Goal: Task Accomplishment & Management: Manage account settings

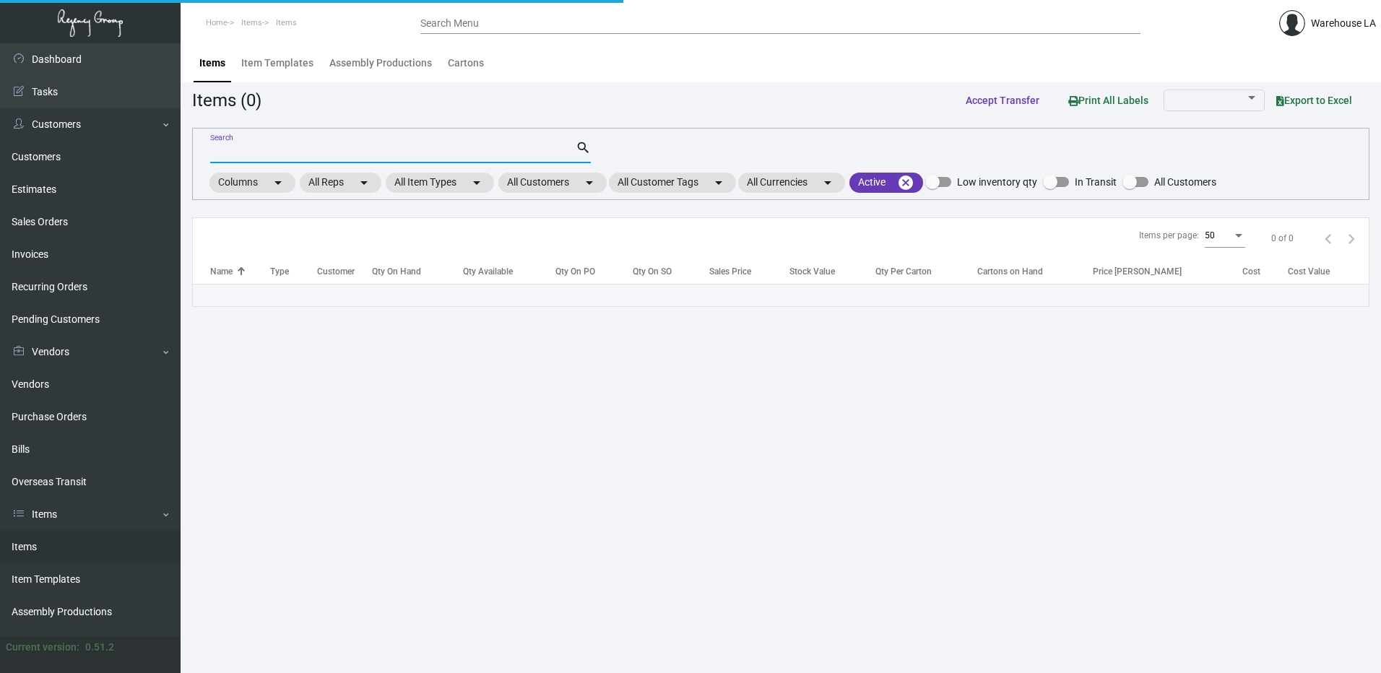
click at [274, 152] on input "Search" at bounding box center [392, 153] width 365 height 12
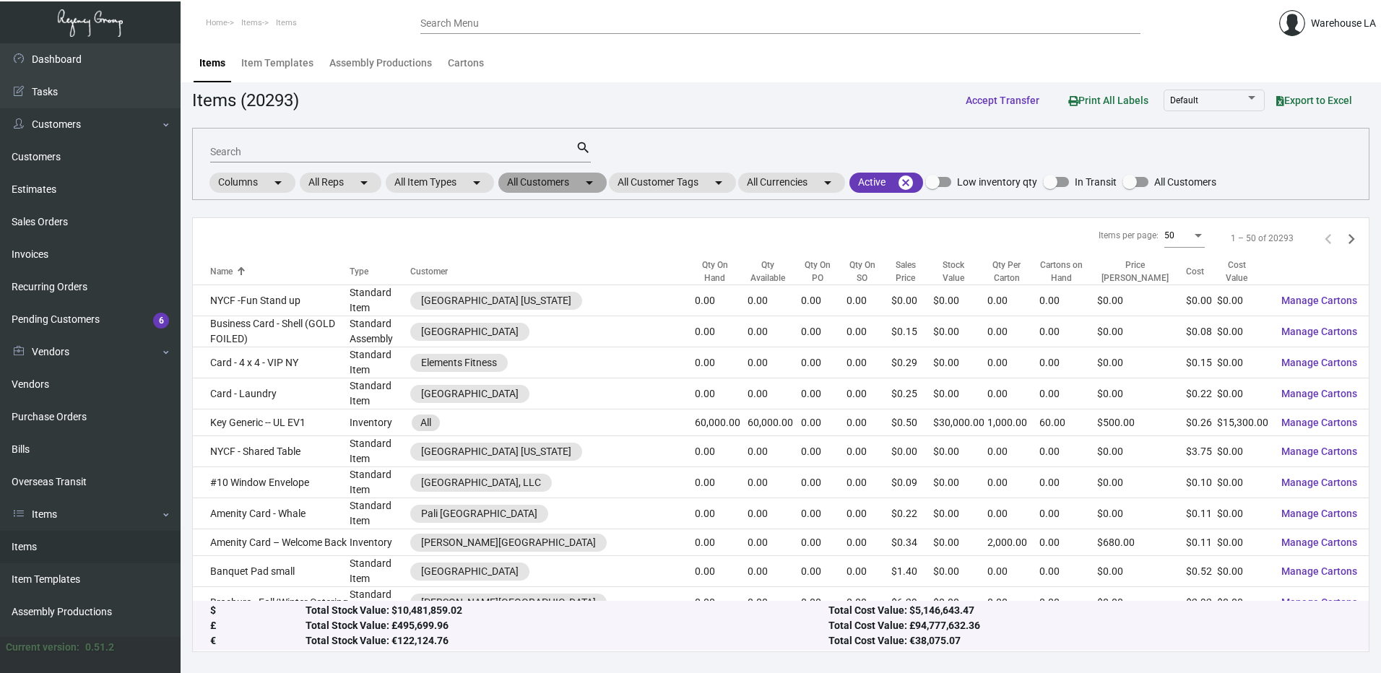
click at [529, 184] on mat-chip "All Customers arrow_drop_down" at bounding box center [552, 183] width 108 height 20
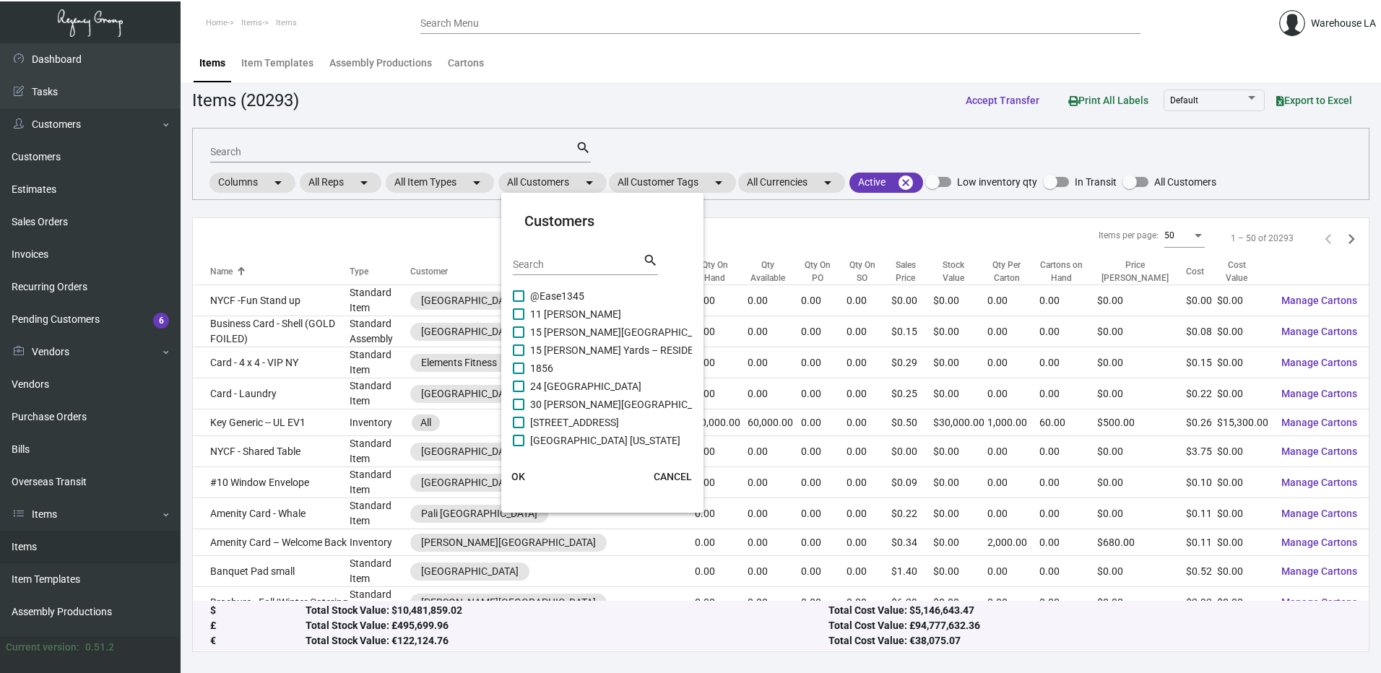
click at [532, 259] on input "Search" at bounding box center [578, 265] width 130 height 12
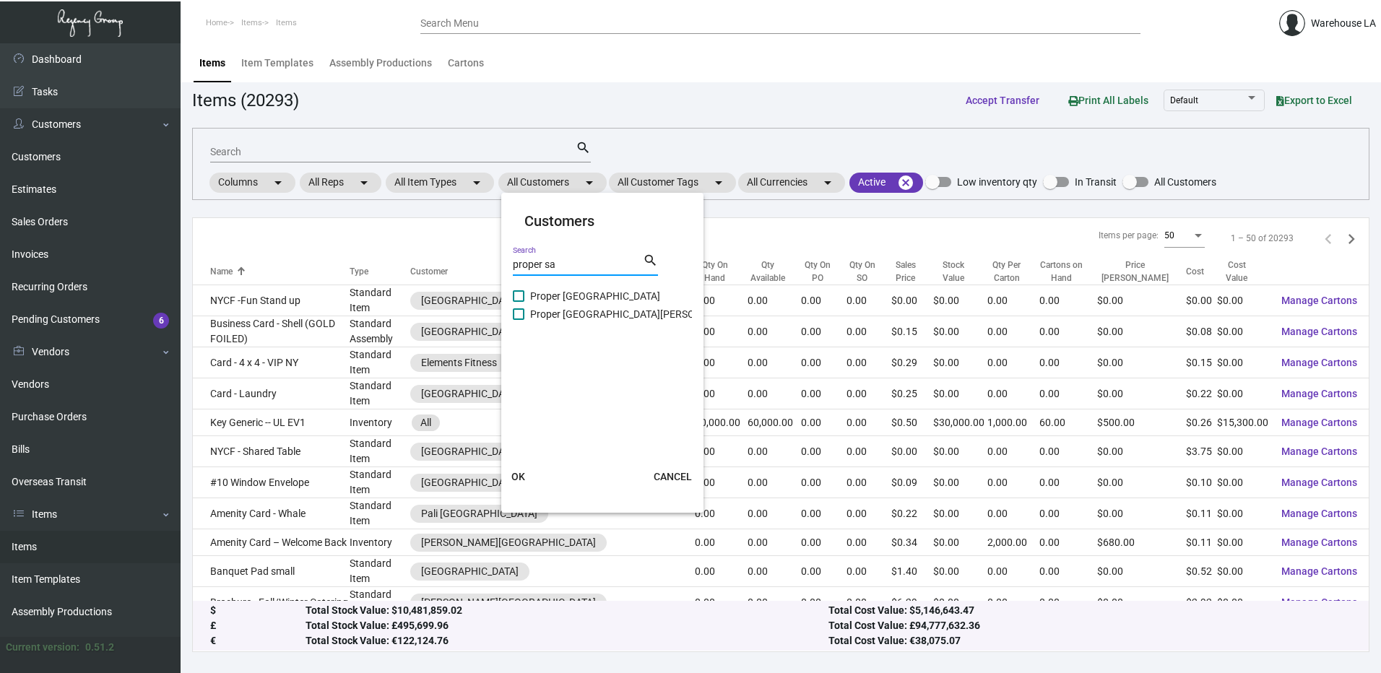
type input "proper sa"
click at [582, 314] on span "Proper Santa Monica" at bounding box center [633, 313] width 207 height 17
click at [519, 320] on input "Proper Santa Monica" at bounding box center [518, 320] width 1 height 1
checkbox input "true"
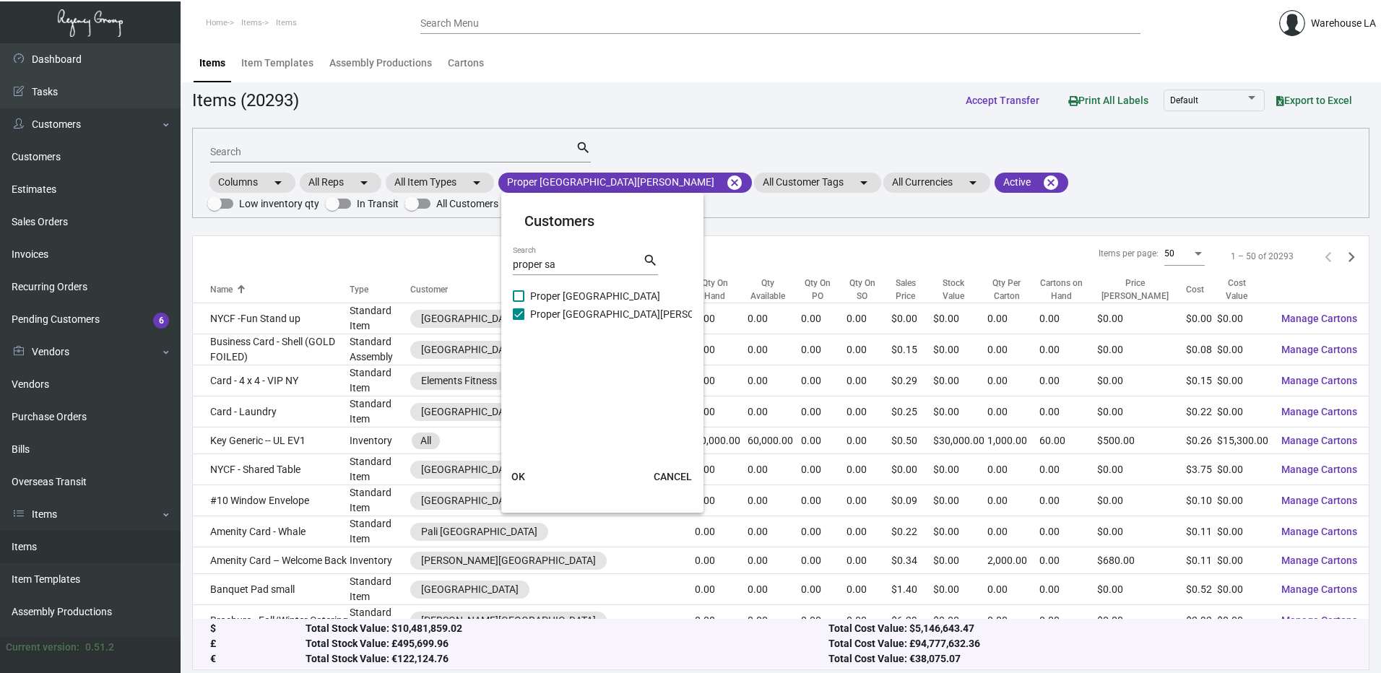
click at [518, 478] on span "OK" at bounding box center [518, 477] width 14 height 12
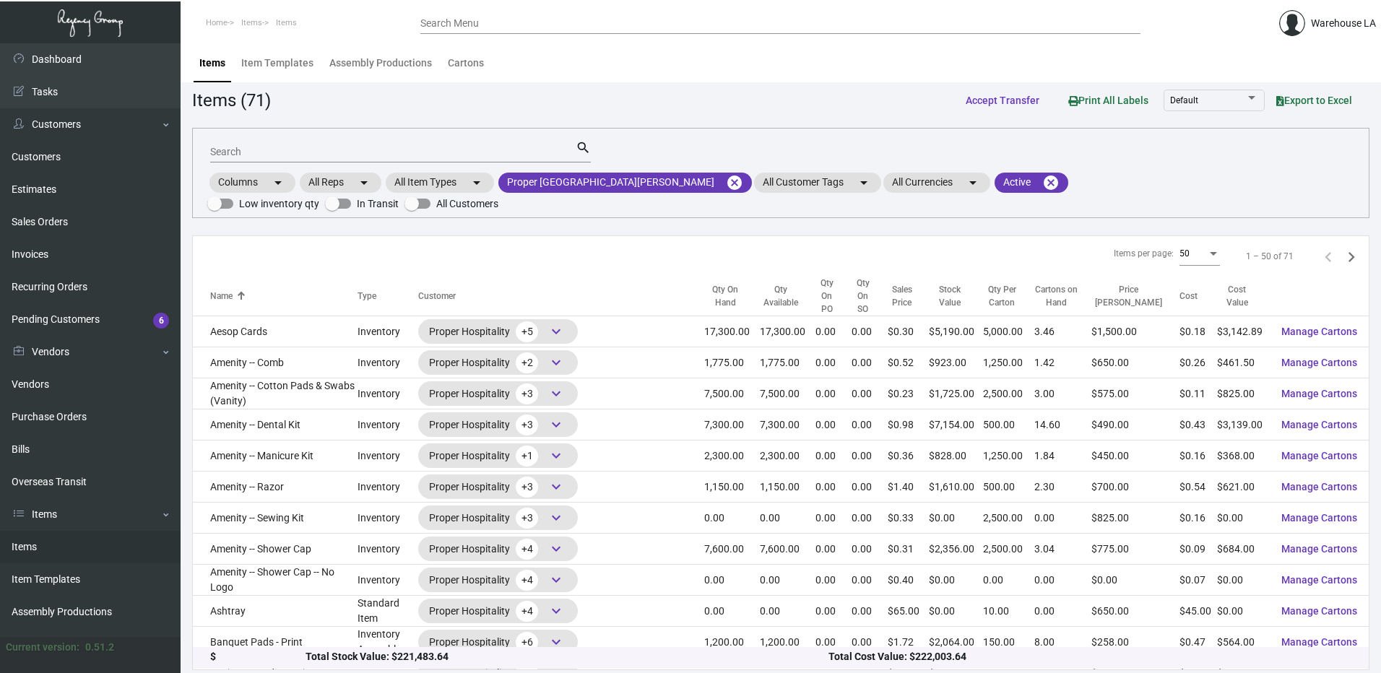
click at [249, 151] on input "Search" at bounding box center [392, 153] width 365 height 12
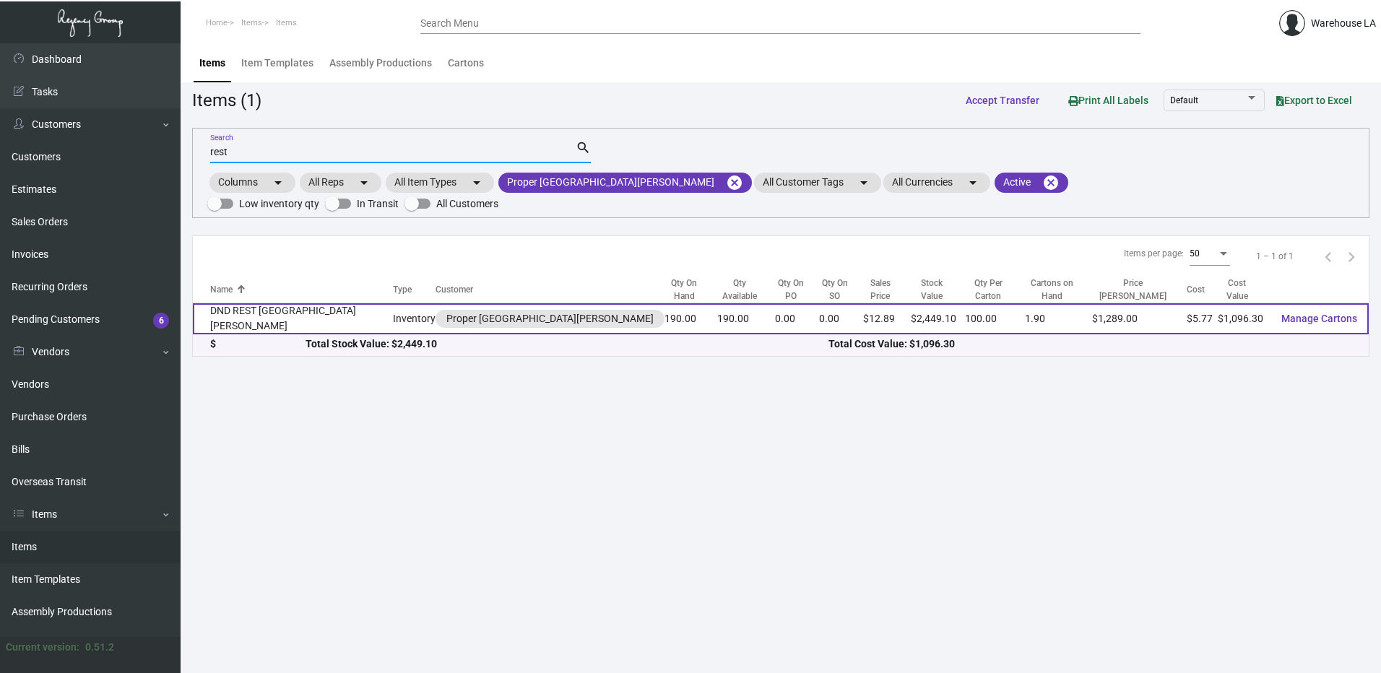
type input "rest"
click at [269, 303] on td "DND REST Santa Monica" at bounding box center [293, 318] width 200 height 31
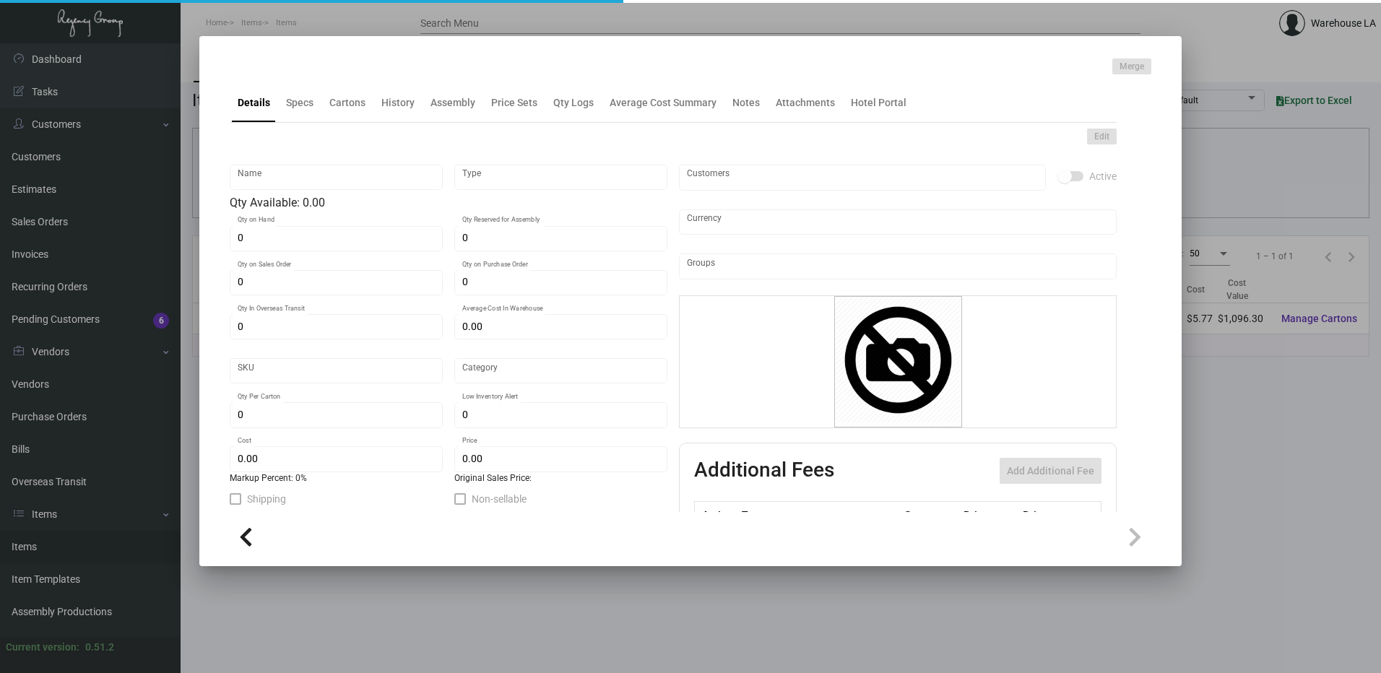
type input "DND REST Santa Monica"
type input "Inventory"
type input "190"
type input "$ 14.98875"
type input "2668"
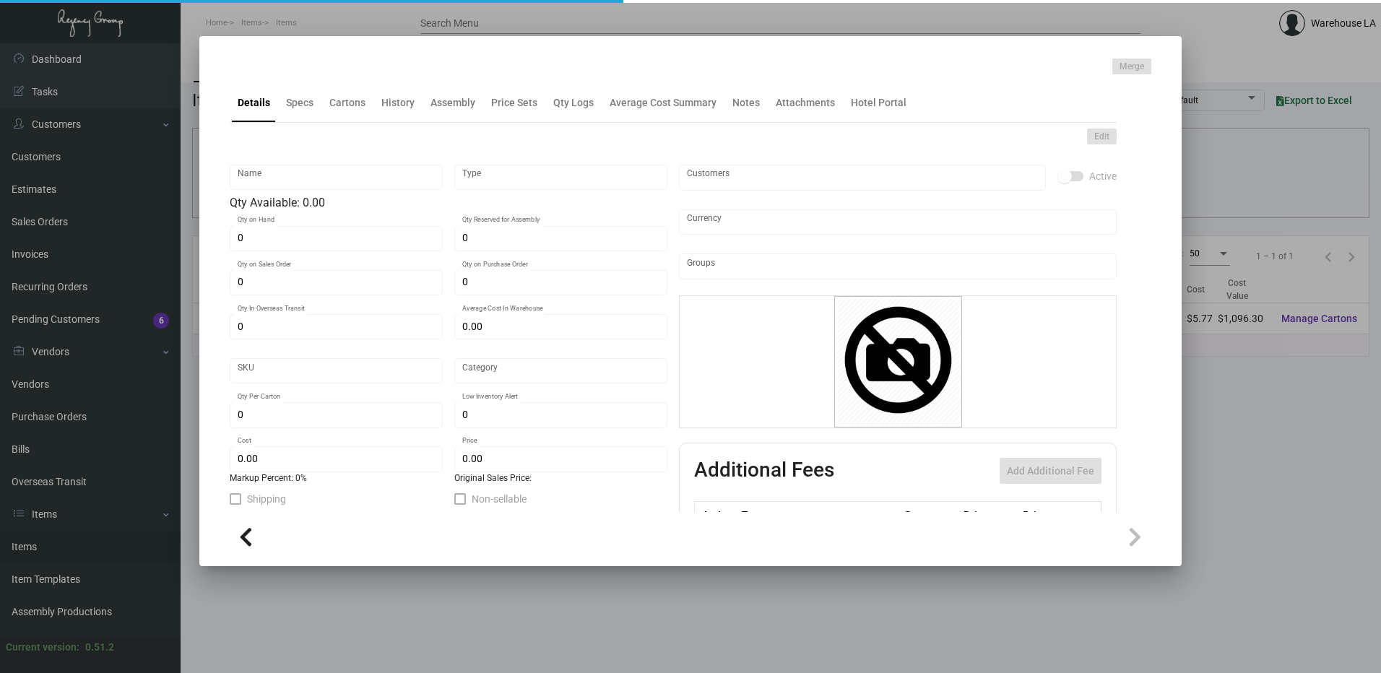
type input "Standard"
type input "100"
type input "$ 5.77"
type input "$ 12.89"
type textarea "DND REST Sign: Size 2.875x7x.125, wood material, Custom light tan finish, Laser…"
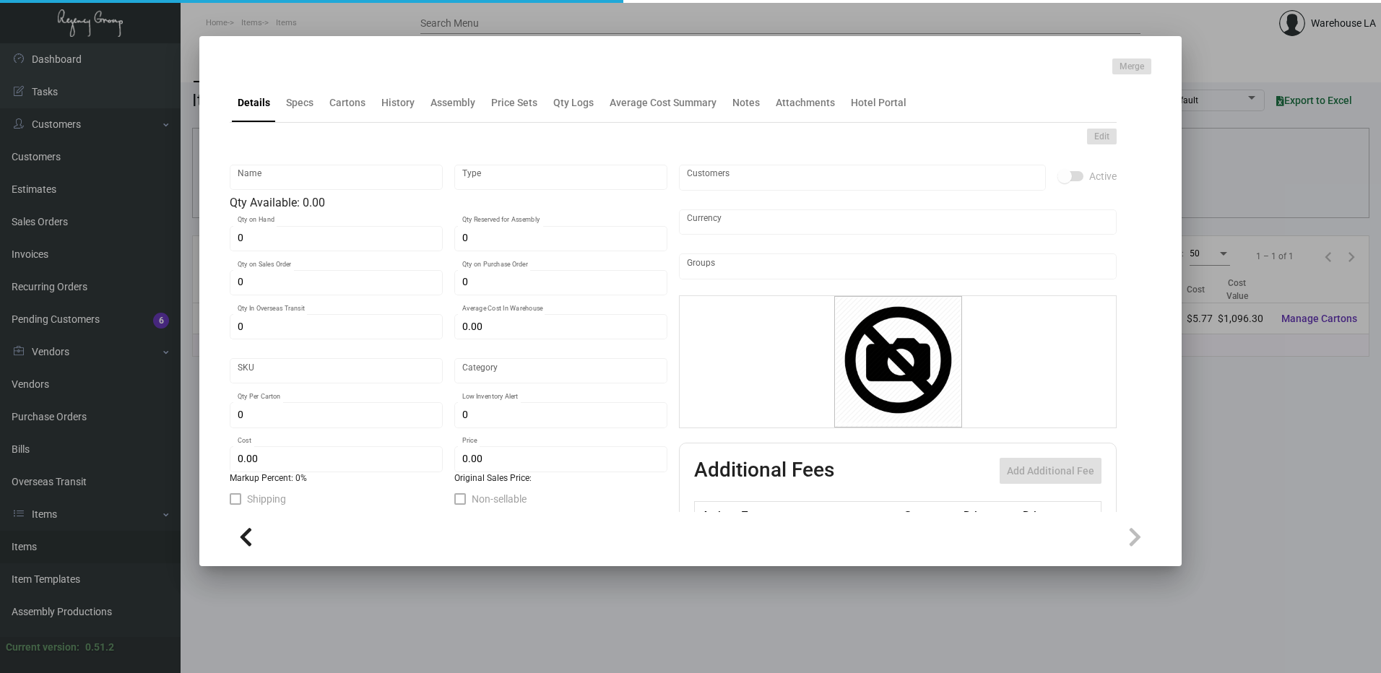
type textarea "DND REST Santa Monica"
checkbox input "true"
type input "United States Dollar $"
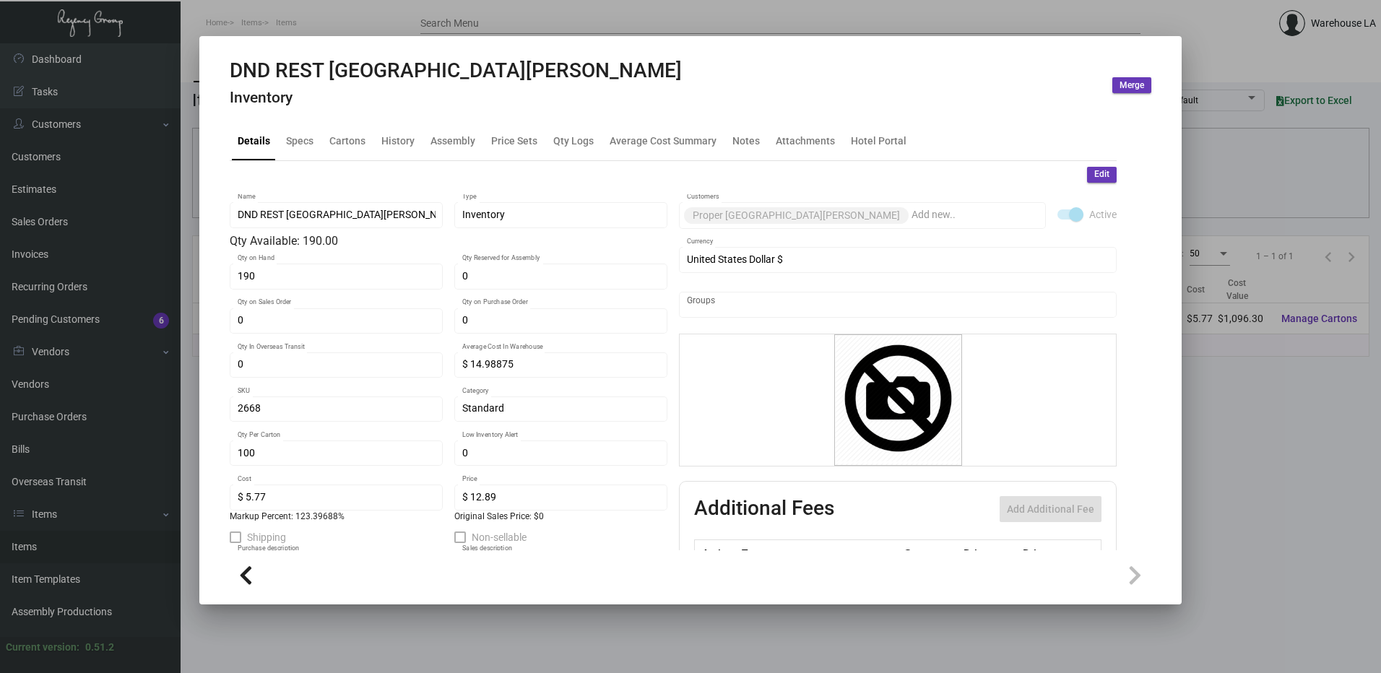
click at [334, 114] on mat-tab-group "Details Specs Cartons History Assembly Price Sets Qty Logs Average Cost Summary…" at bounding box center [672, 332] width 921 height 438
click at [336, 129] on div "Cartons" at bounding box center [348, 140] width 48 height 35
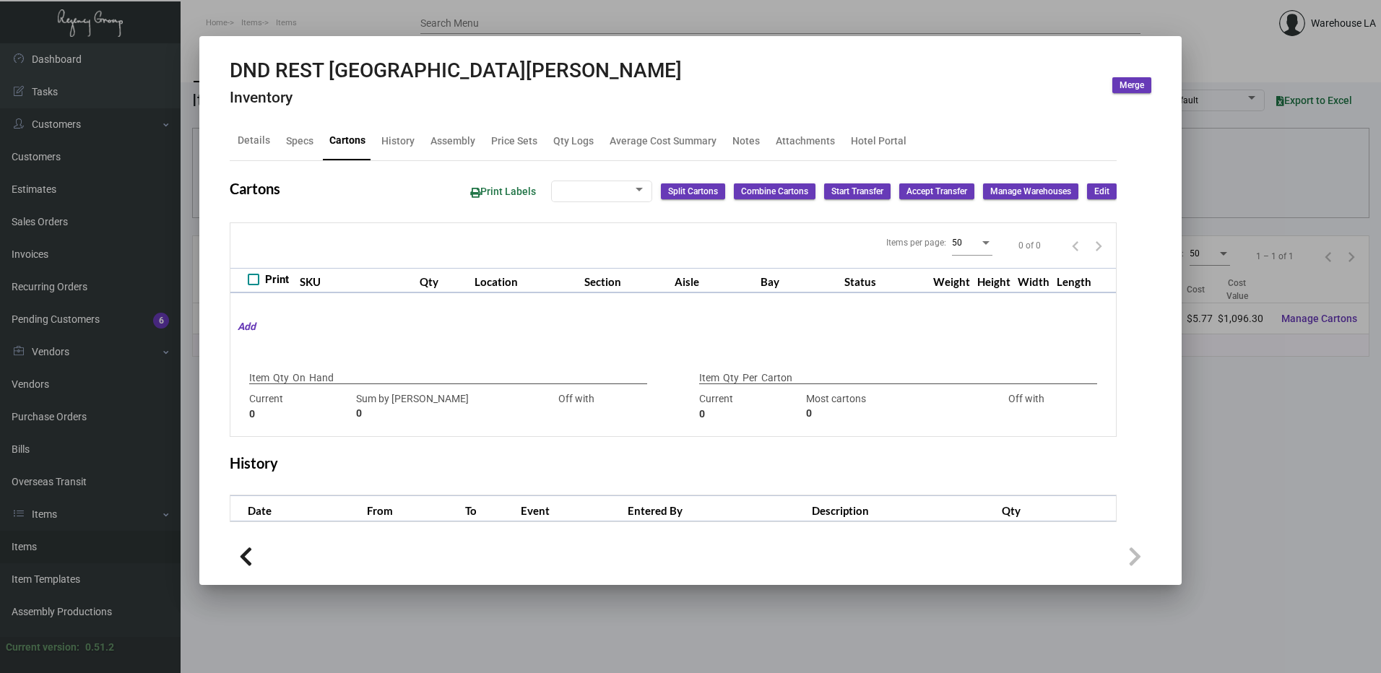
checkbox input "true"
type input "190"
type input "0"
type input "100"
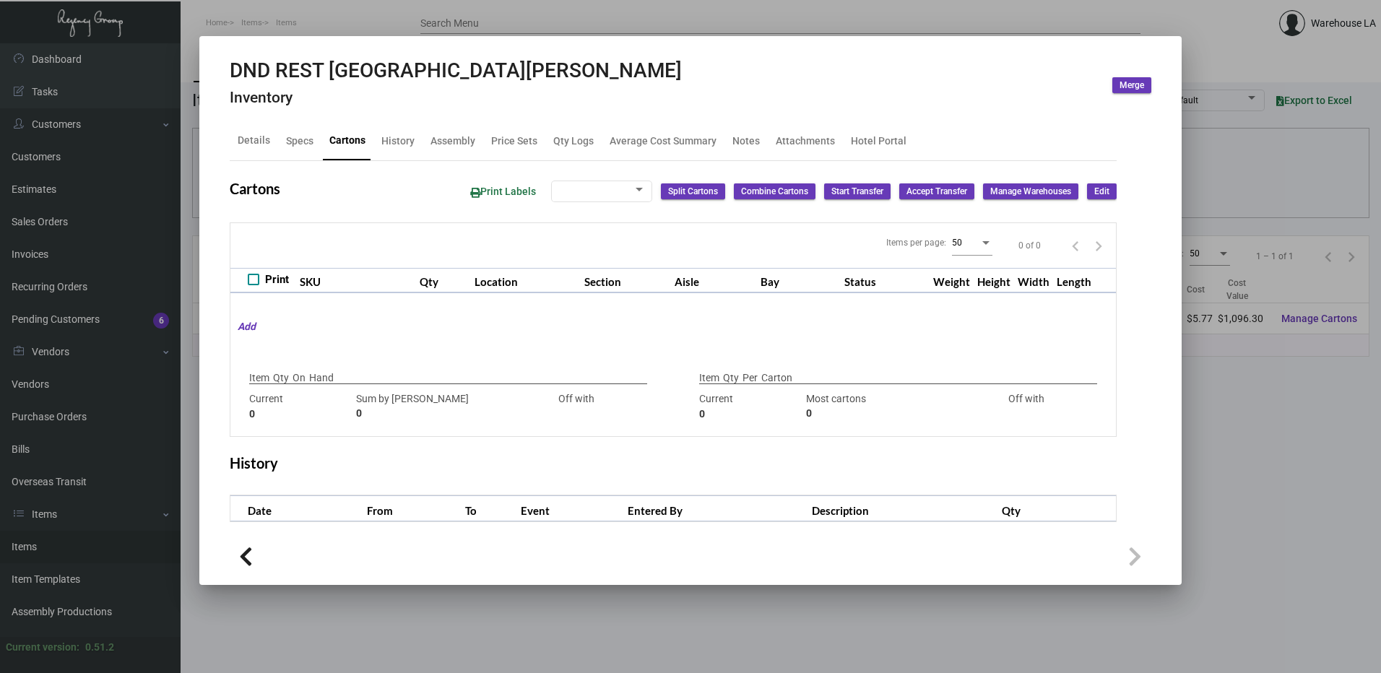
type input "150"
type input "-50"
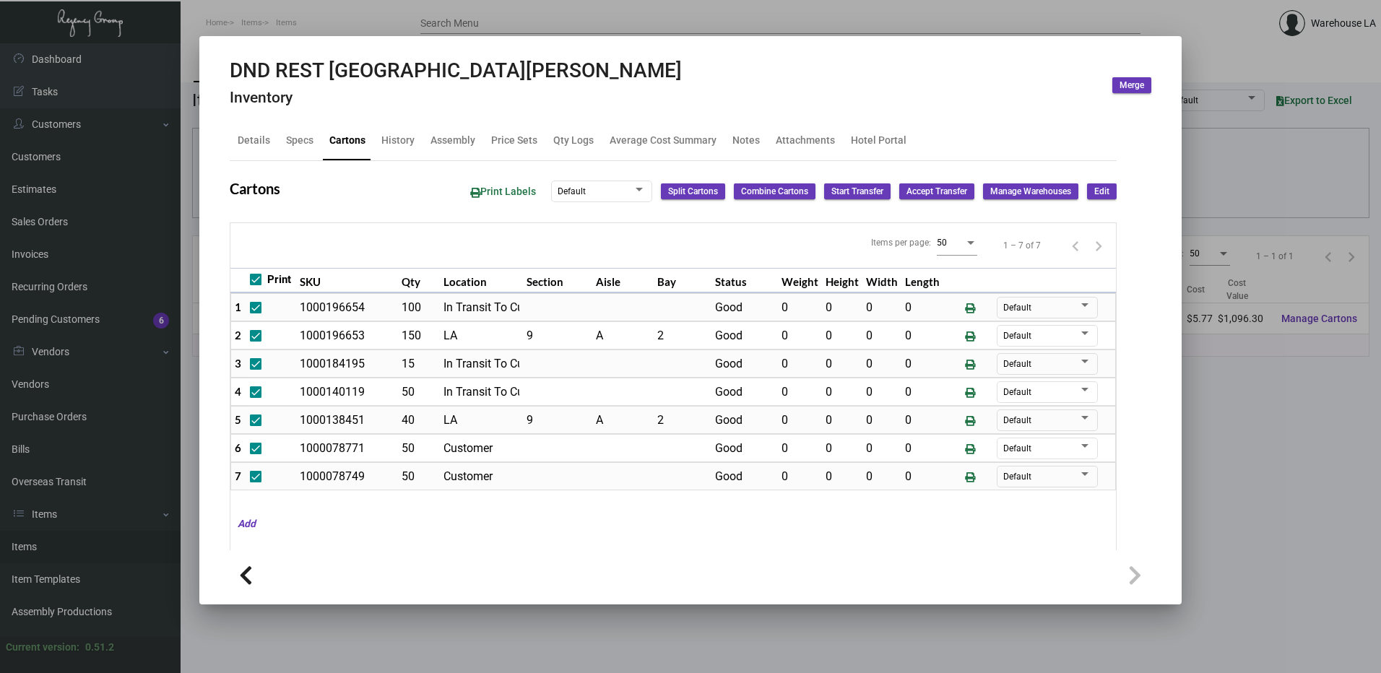
click at [1346, 404] on div at bounding box center [690, 336] width 1381 height 673
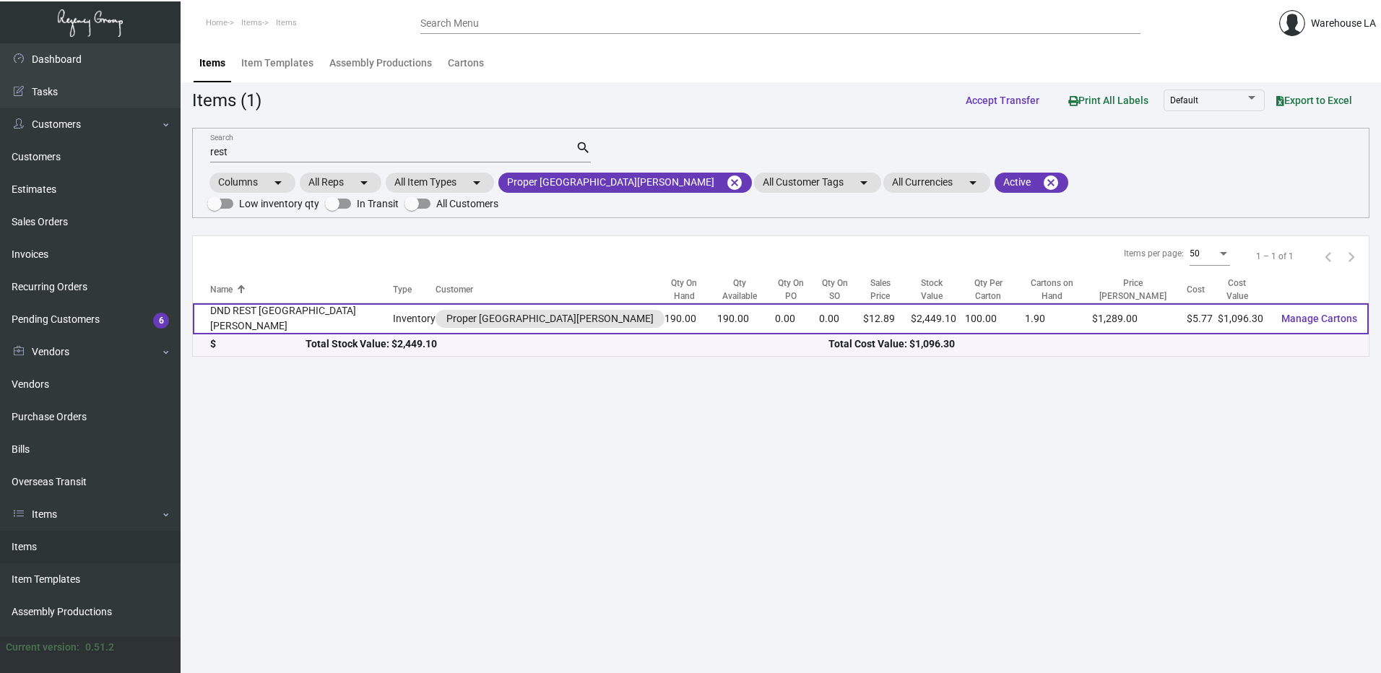
click at [217, 303] on td "DND REST Santa Monica" at bounding box center [293, 318] width 200 height 31
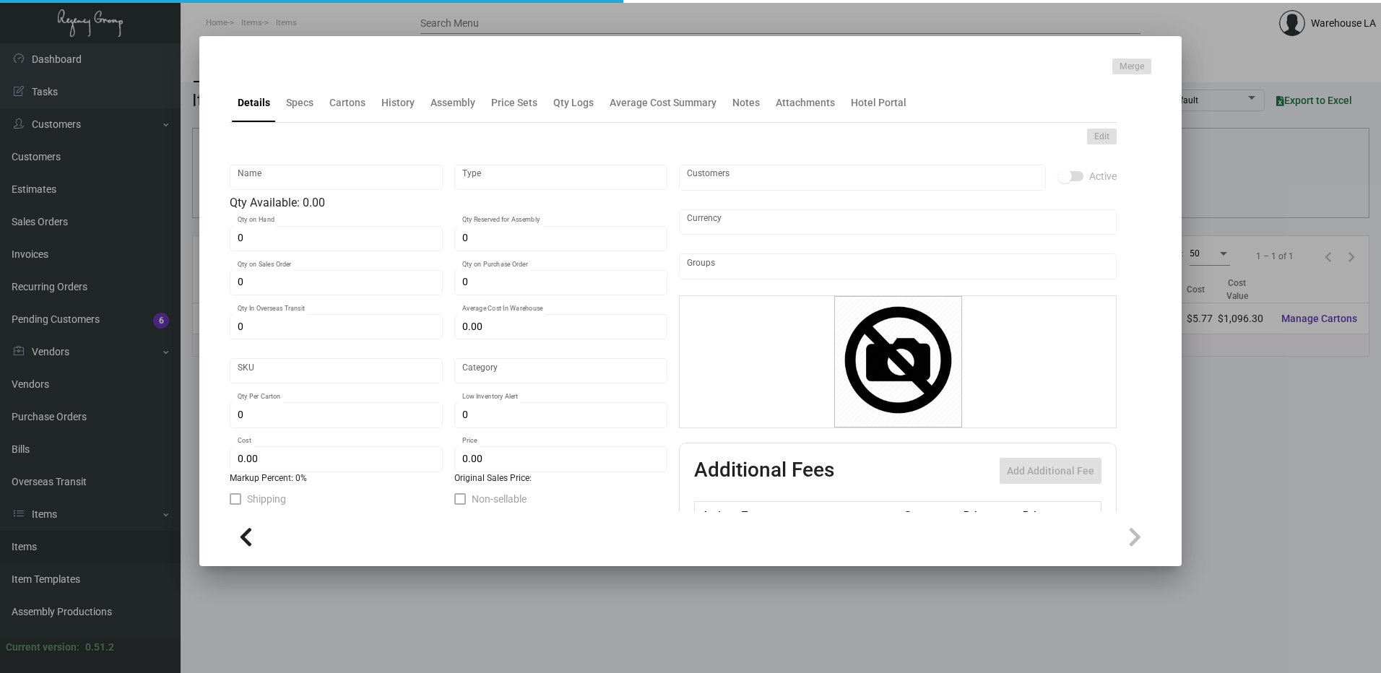
type input "DND REST Santa Monica"
type input "Inventory"
type input "190"
type input "$ 14.98875"
type input "2668"
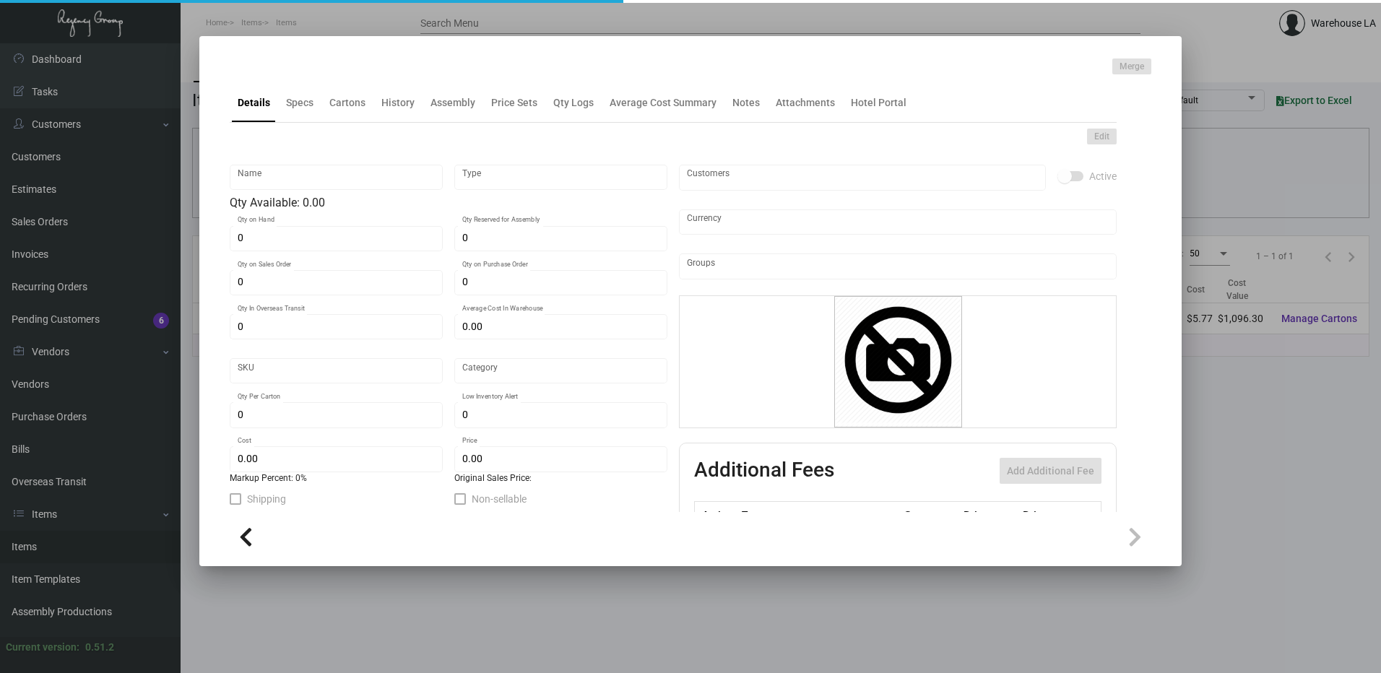
type input "Standard"
type input "100"
type input "$ 5.77"
type input "$ 12.89"
type textarea "DND REST Sign: Size 2.875x7x.125, wood material, Custom light tan finish, Laser…"
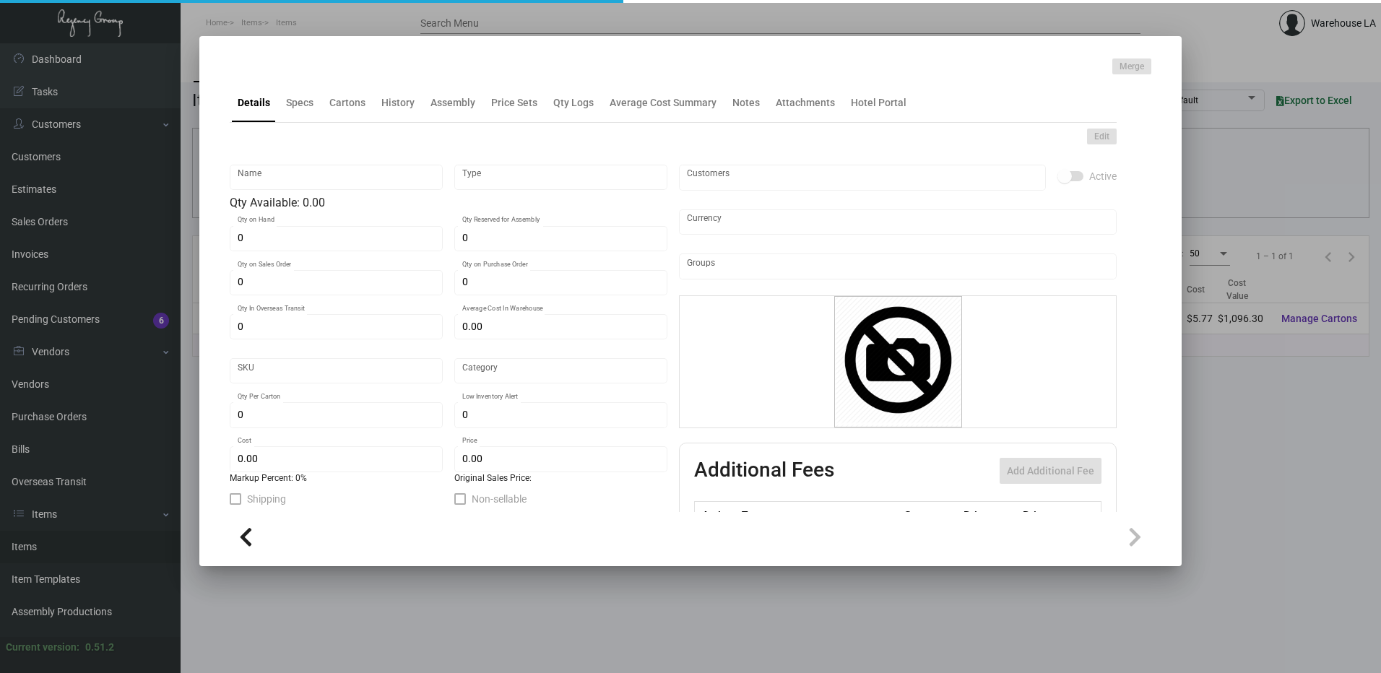
type textarea "DND REST Santa Monica"
checkbox input "true"
type input "United States Dollar $"
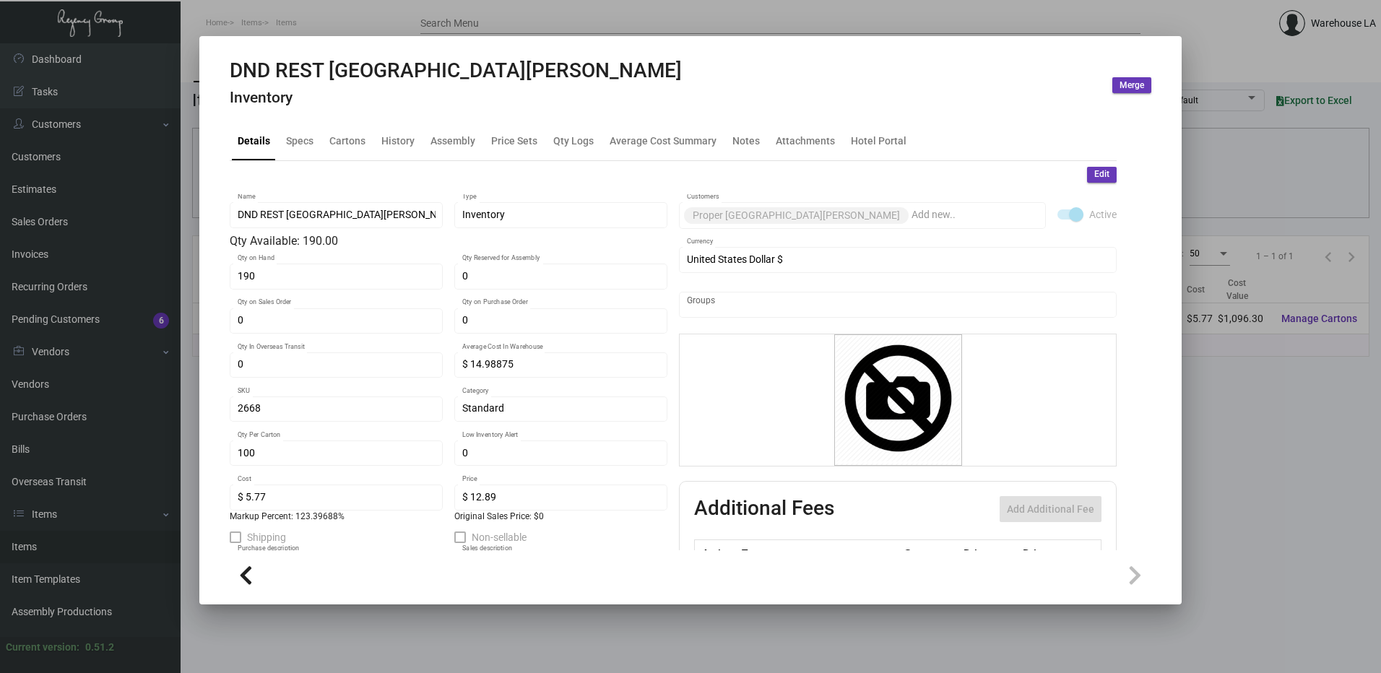
click at [402, 103] on h4 "Inventory" at bounding box center [456, 98] width 452 height 18
click at [334, 144] on div "Cartons" at bounding box center [347, 140] width 36 height 15
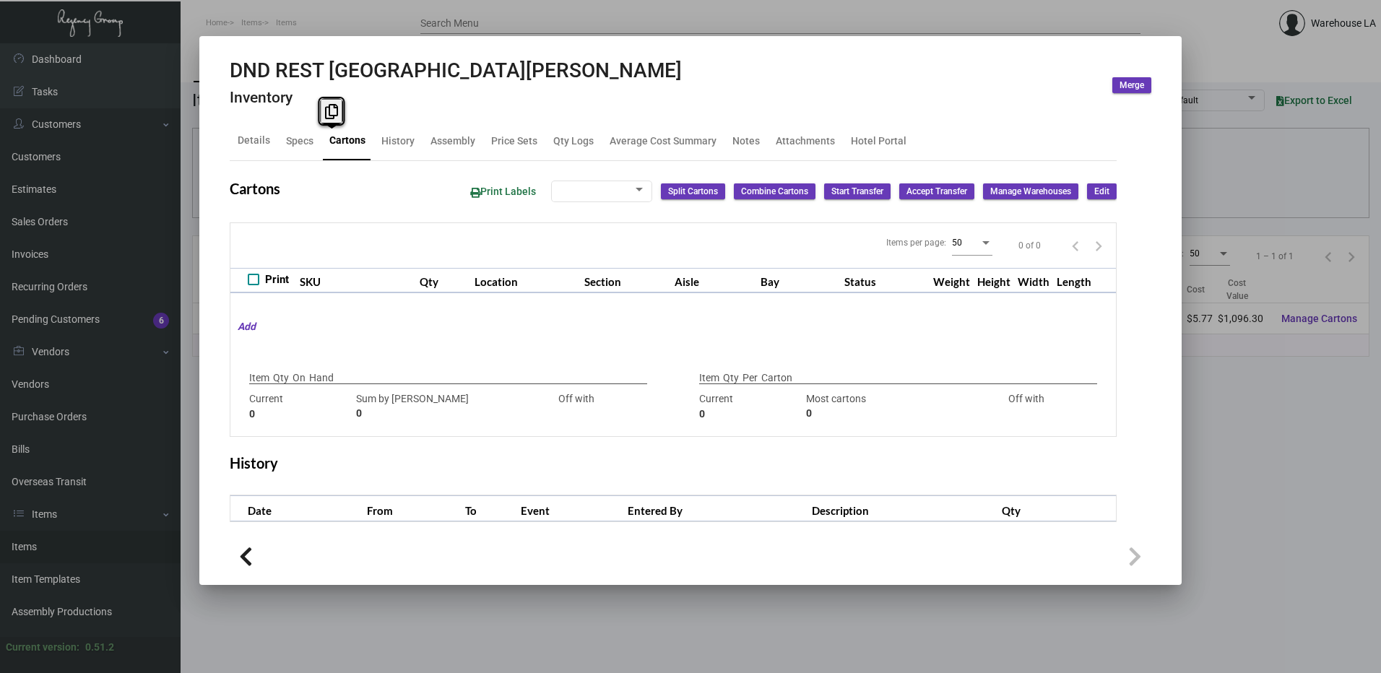
checkbox input "true"
type input "190"
type input "0"
type input "100"
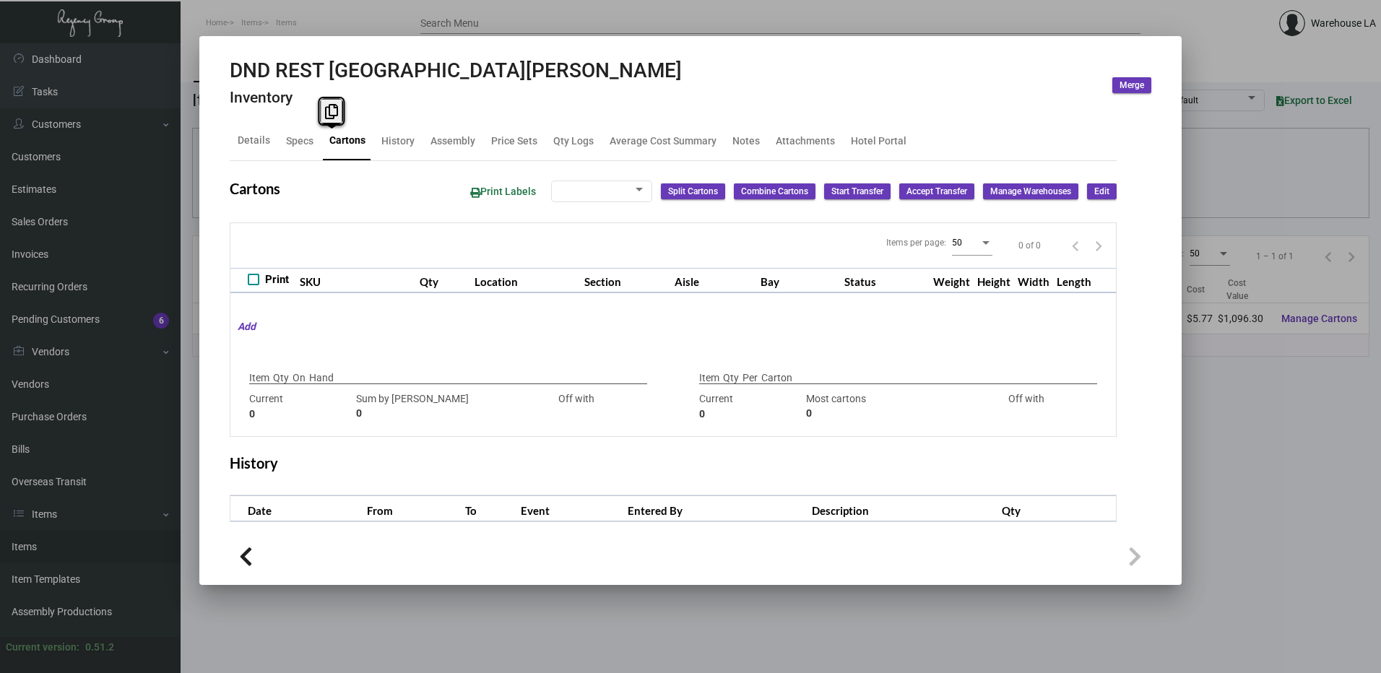
type input "150"
type input "-50"
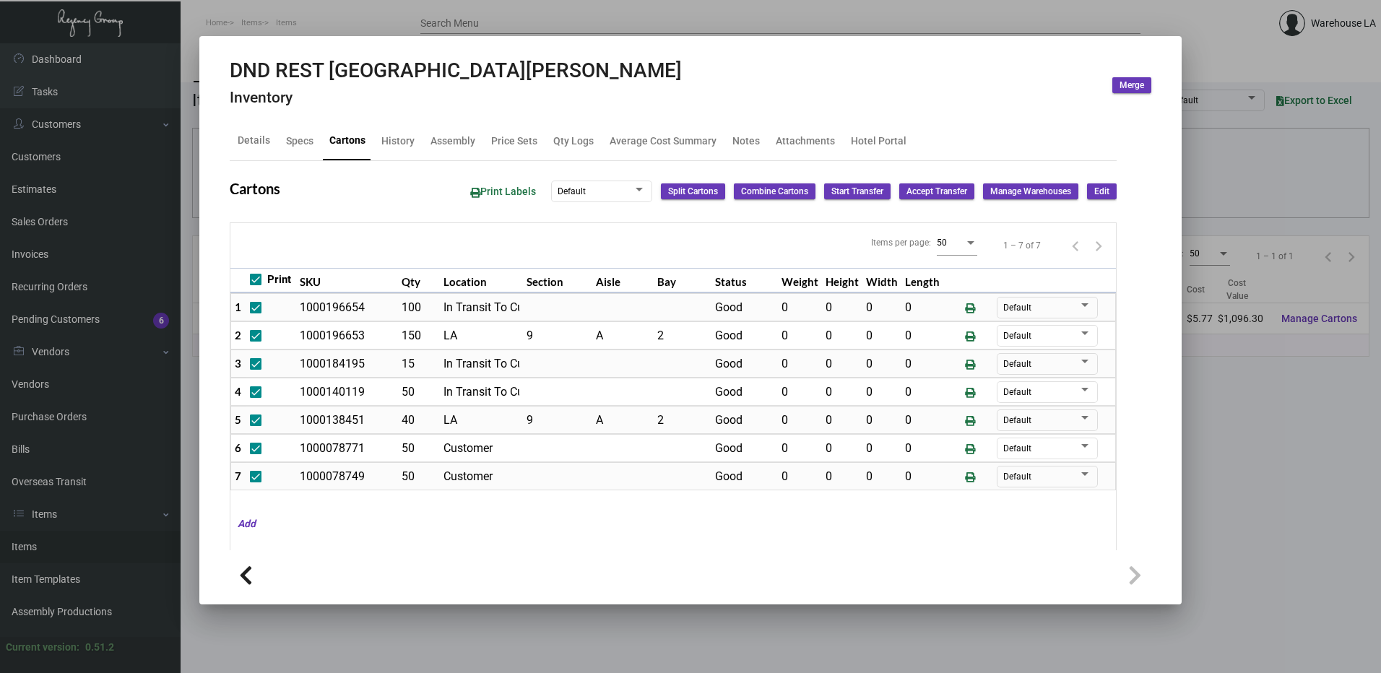
drag, startPoint x: 334, startPoint y: 144, endPoint x: 371, endPoint y: 173, distance: 47.4
click at [371, 173] on div "Cartons Print Labels Default Split Cartons Combine Cartons Start Transfer Accep…" at bounding box center [673, 486] width 887 height 650
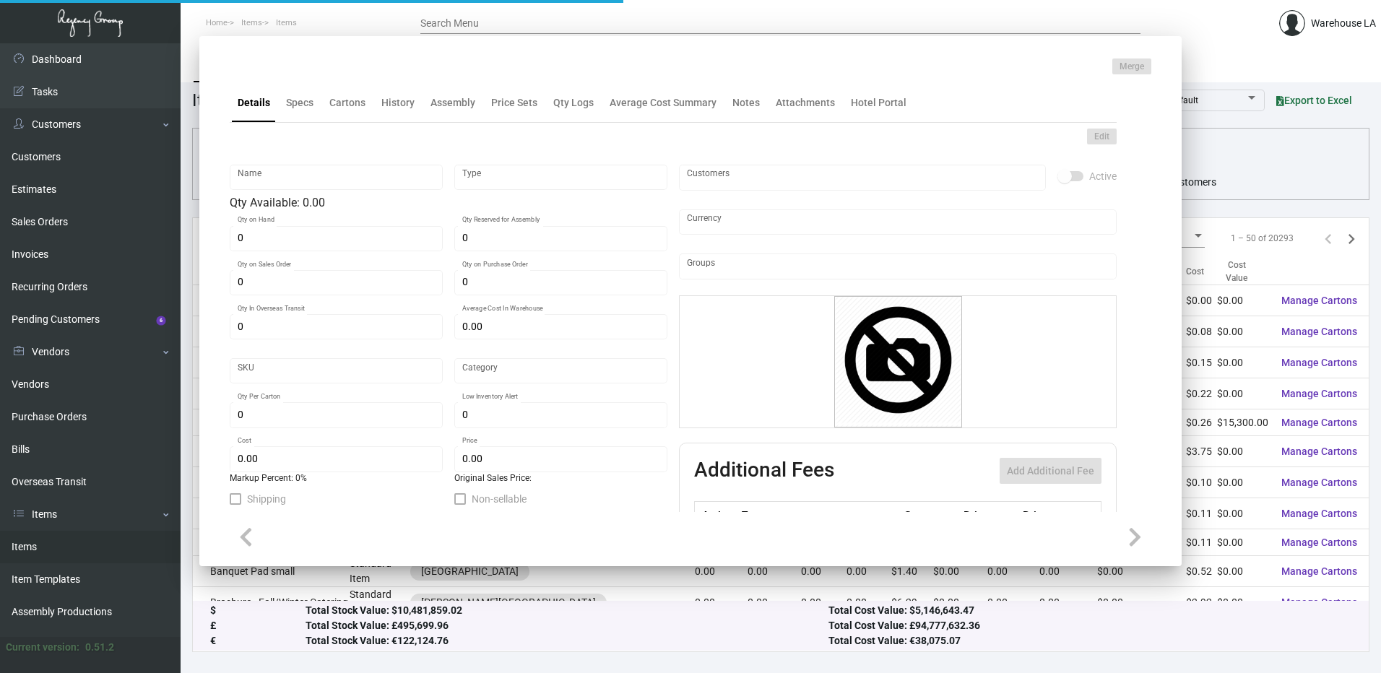
type input "Letterhead"
type input "Inventory"
type input "750"
type input "$ 0.0834"
type input "322-Letterhead-44"
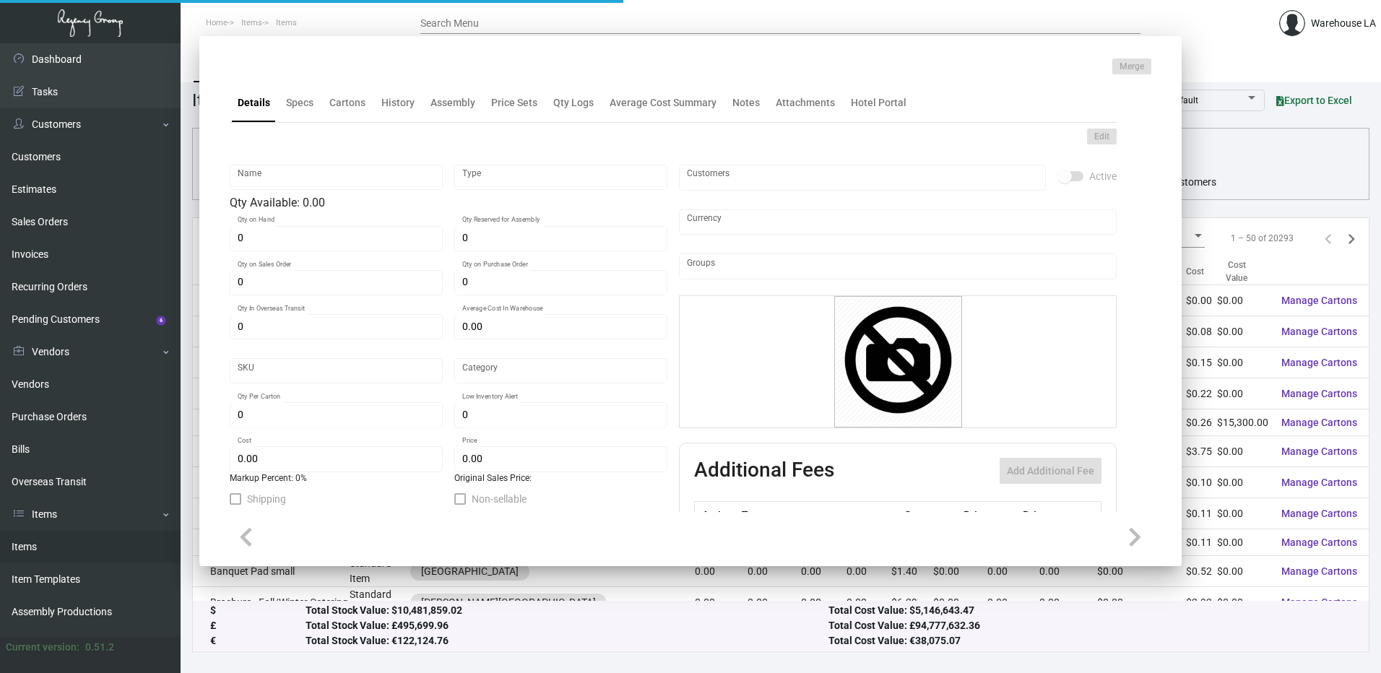
type input "Standard"
type input "500"
type input "$ 0.05572"
type input "$ 0.25"
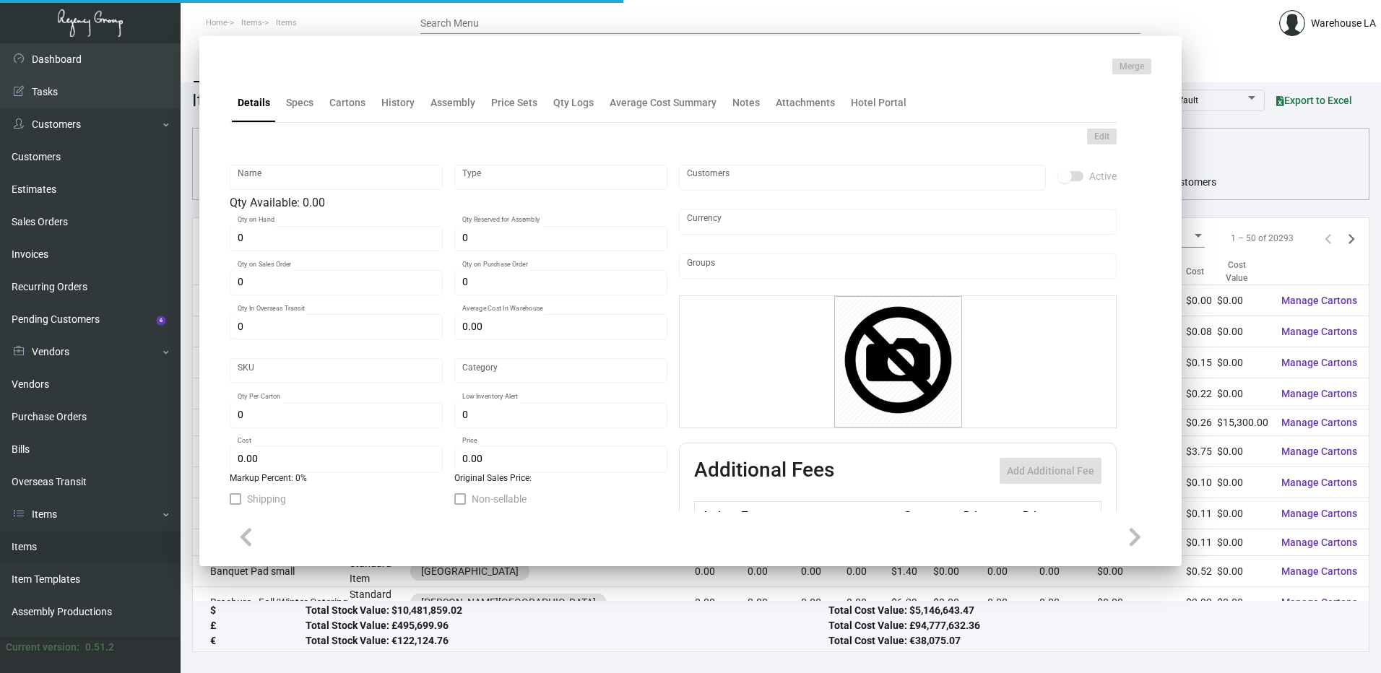
checkbox input "true"
type input "United States Dollar $"
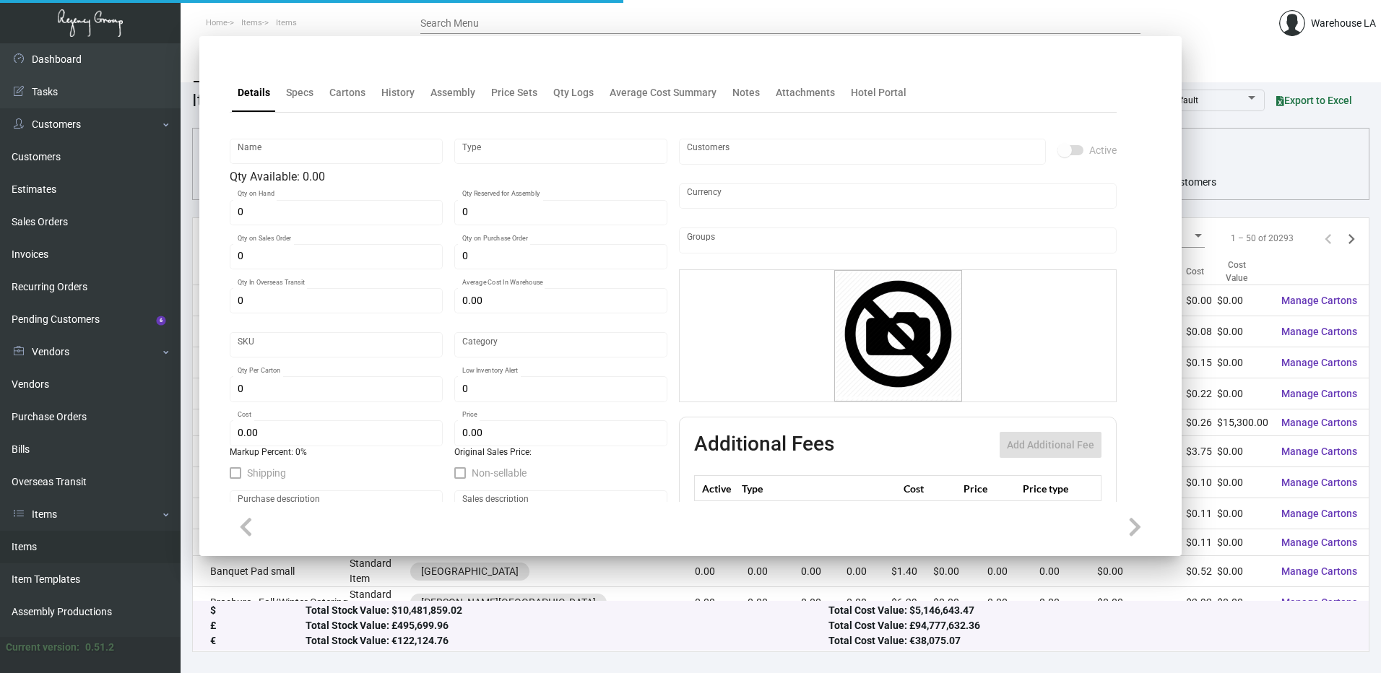
type input "Letterhead"
type input "Inventory"
type input "750"
type input "$ 0.0834"
type input "322-Letterhead-44"
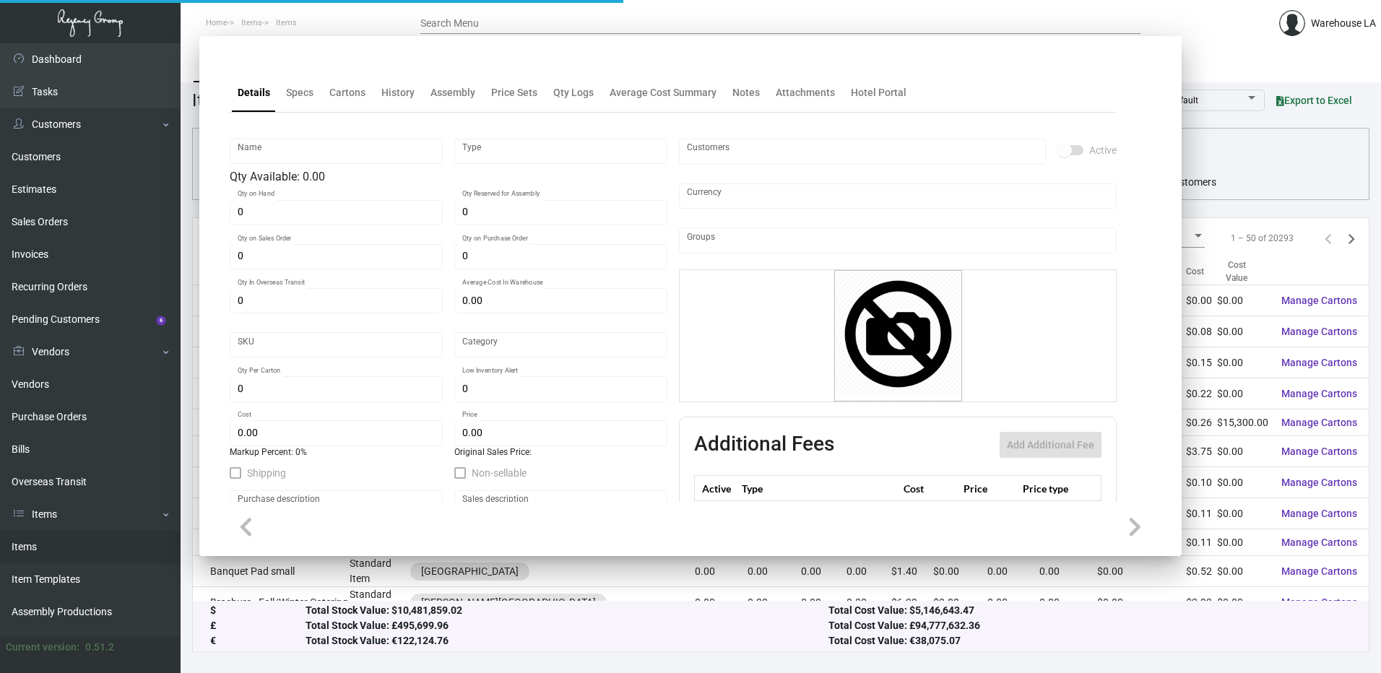
type input "Standard"
type input "500"
type input "$ 0.05572"
type input "$ 0.25"
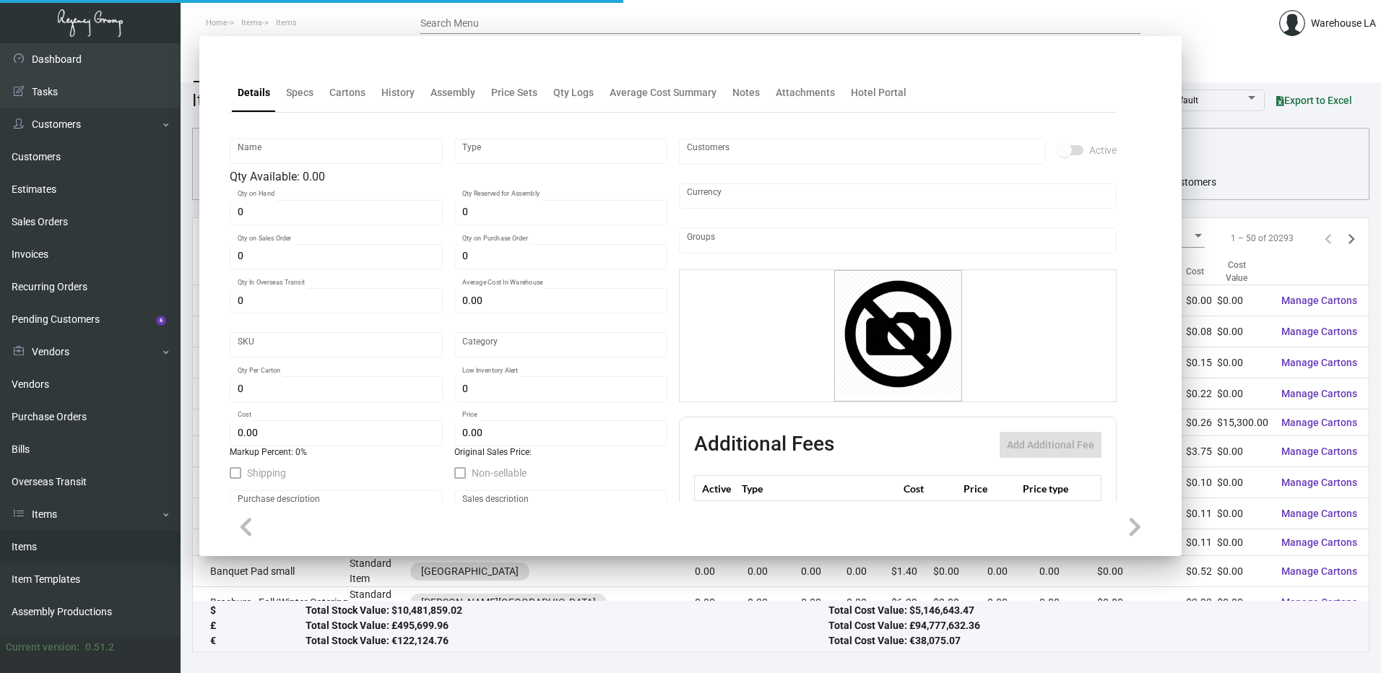
checkbox input "true"
type input "United States Dollar $"
